Goal: Task Accomplishment & Management: Manage account settings

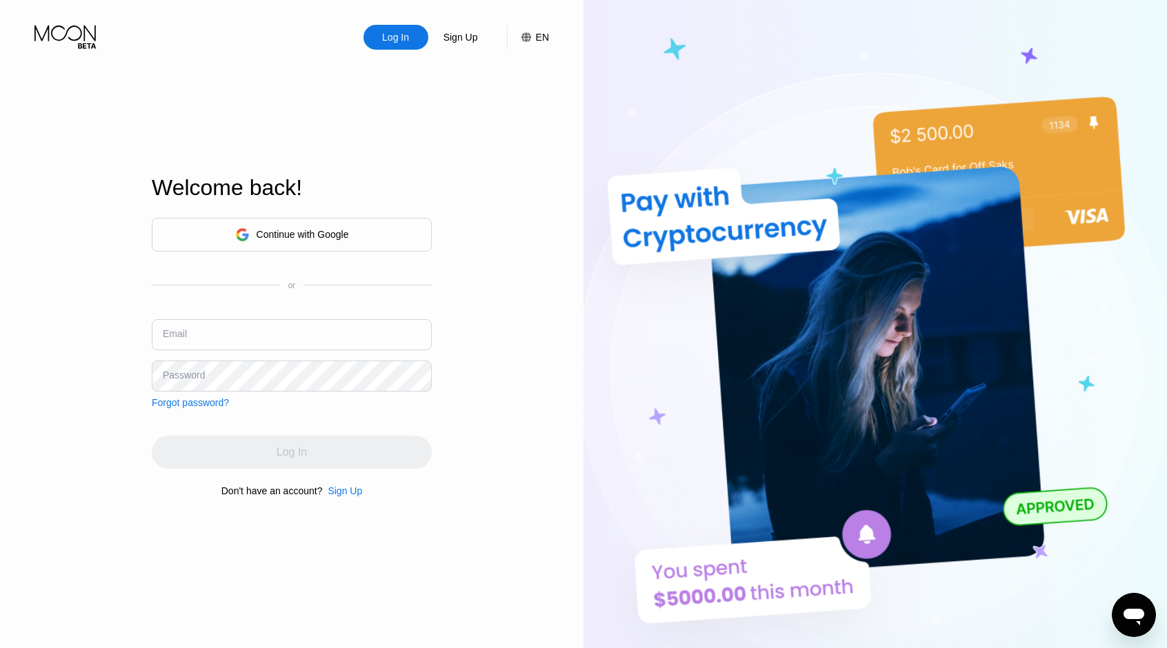
type input "[EMAIL_ADDRESS][DOMAIN_NAME]"
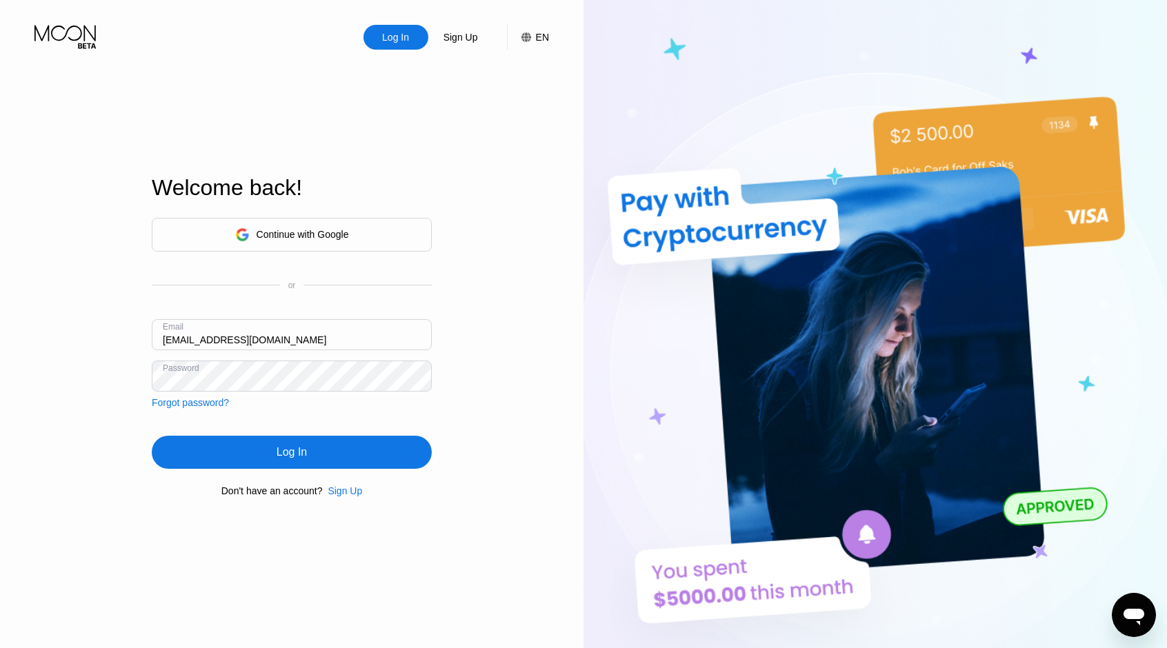
click at [252, 348] on input "[EMAIL_ADDRESS][DOMAIN_NAME]" at bounding box center [292, 334] width 280 height 31
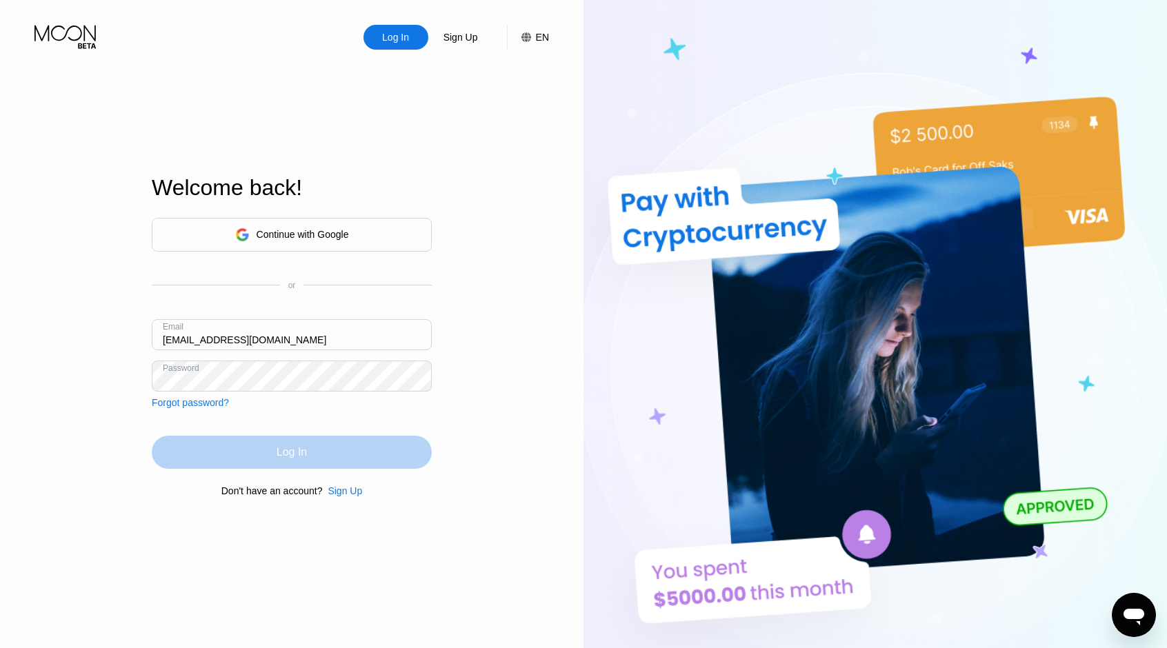
click at [294, 449] on div "Log In" at bounding box center [292, 453] width 30 height 14
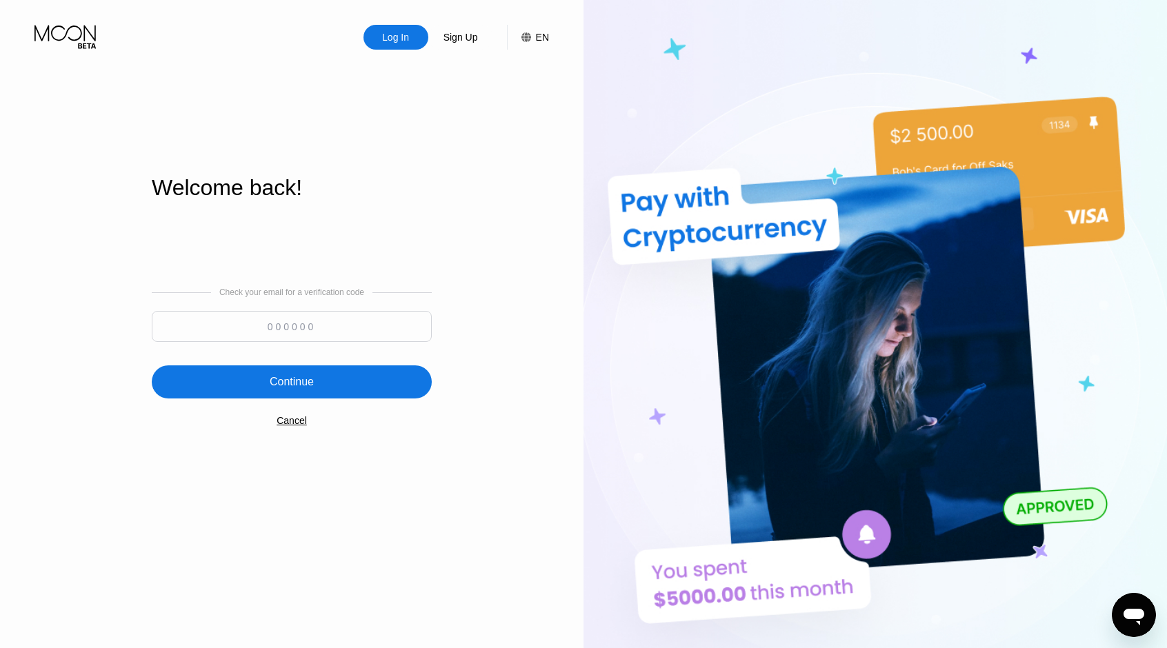
click at [281, 324] on input at bounding box center [292, 326] width 280 height 31
type input "559499"
click at [308, 367] on div "Continue" at bounding box center [292, 382] width 280 height 33
